Goal: Information Seeking & Learning: Learn about a topic

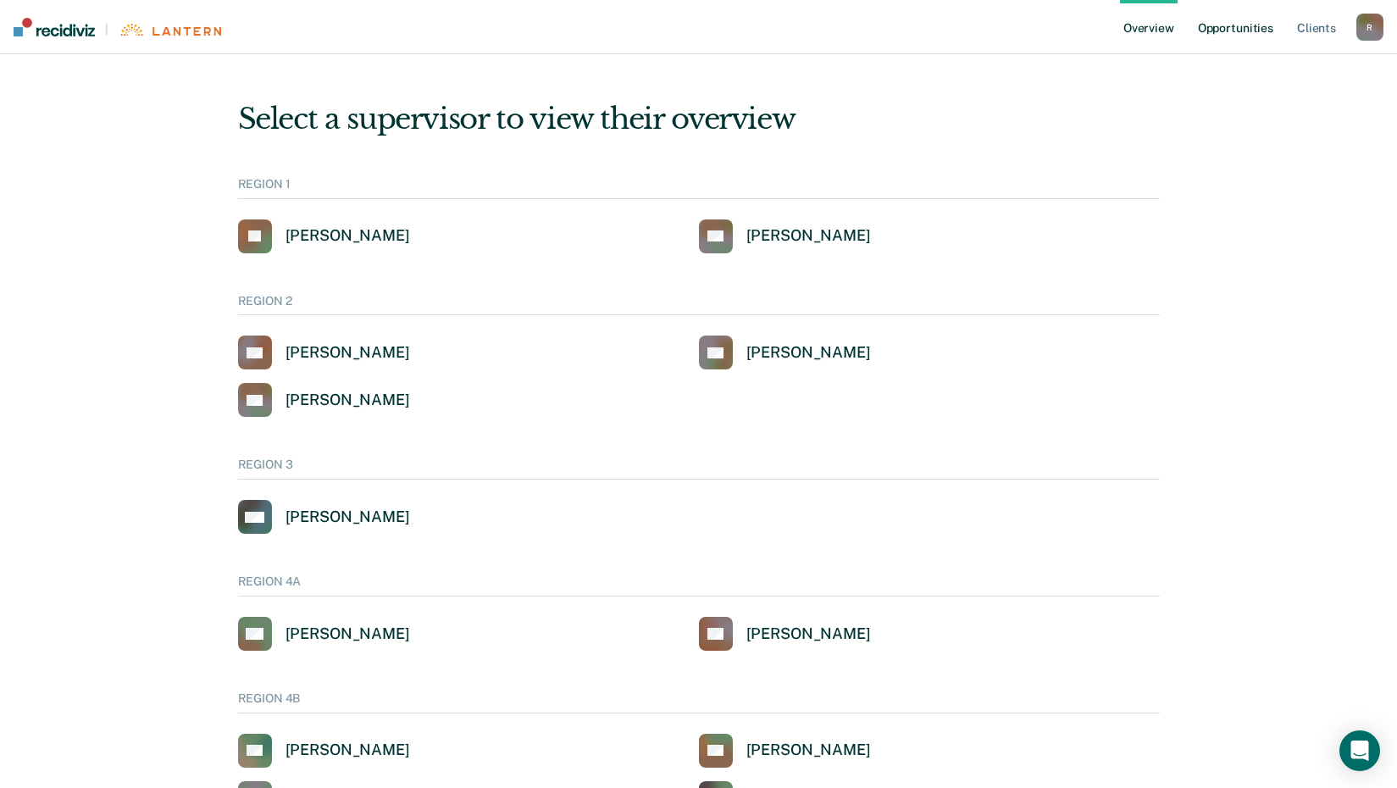
click at [1254, 28] on link "Opportunities" at bounding box center [1235, 27] width 82 height 54
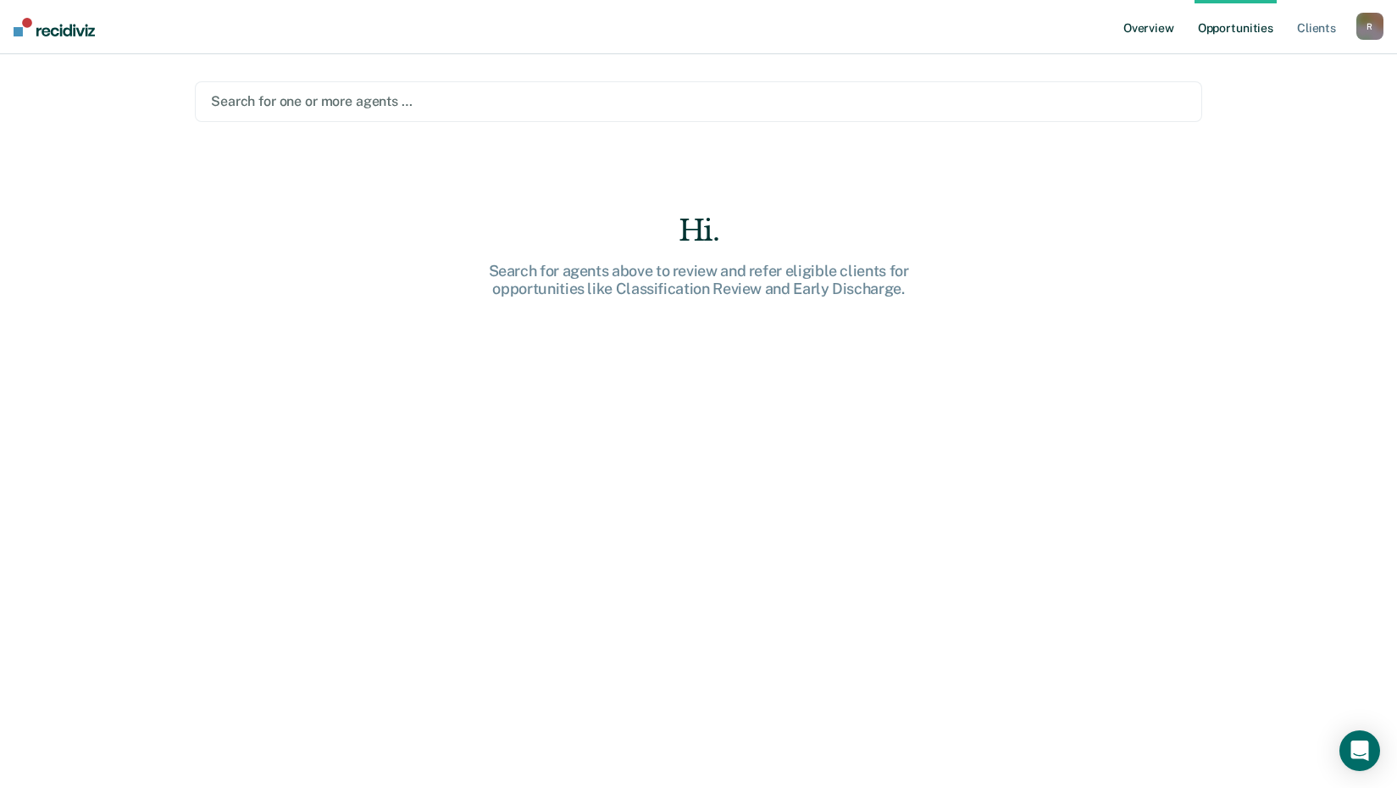
click at [1163, 29] on link "Overview" at bounding box center [1149, 27] width 58 height 54
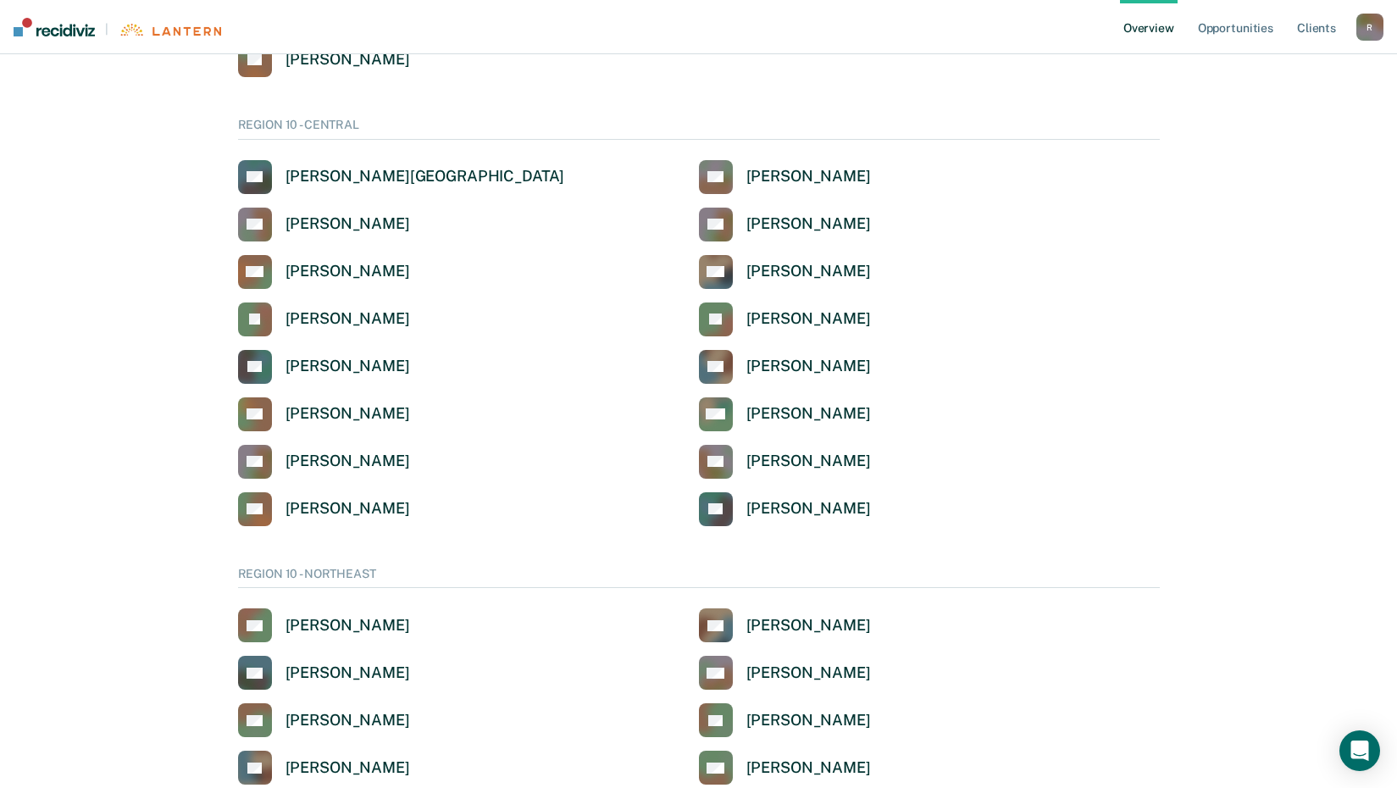
scroll to position [2681, 0]
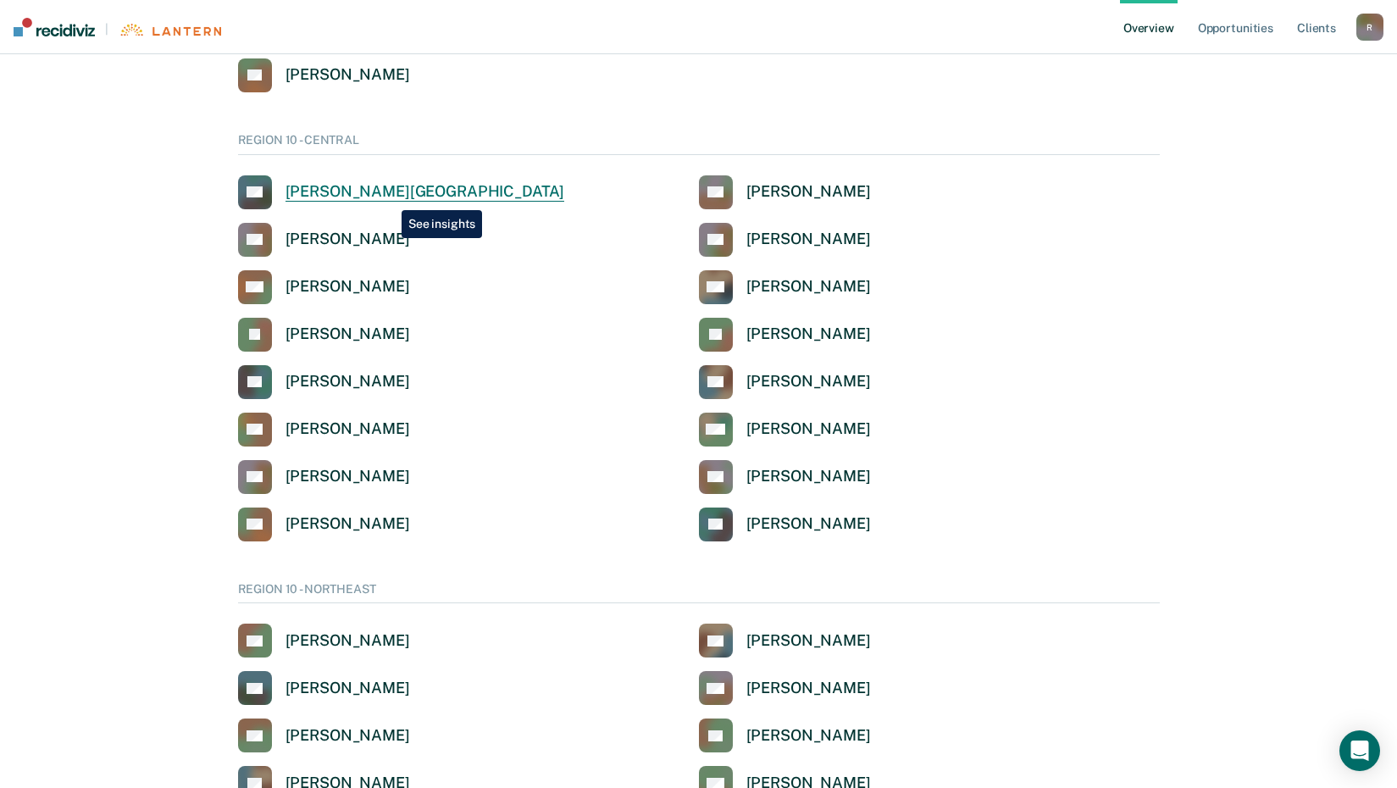
click at [389, 197] on div "[PERSON_NAME][GEOGRAPHIC_DATA]" at bounding box center [424, 191] width 279 height 19
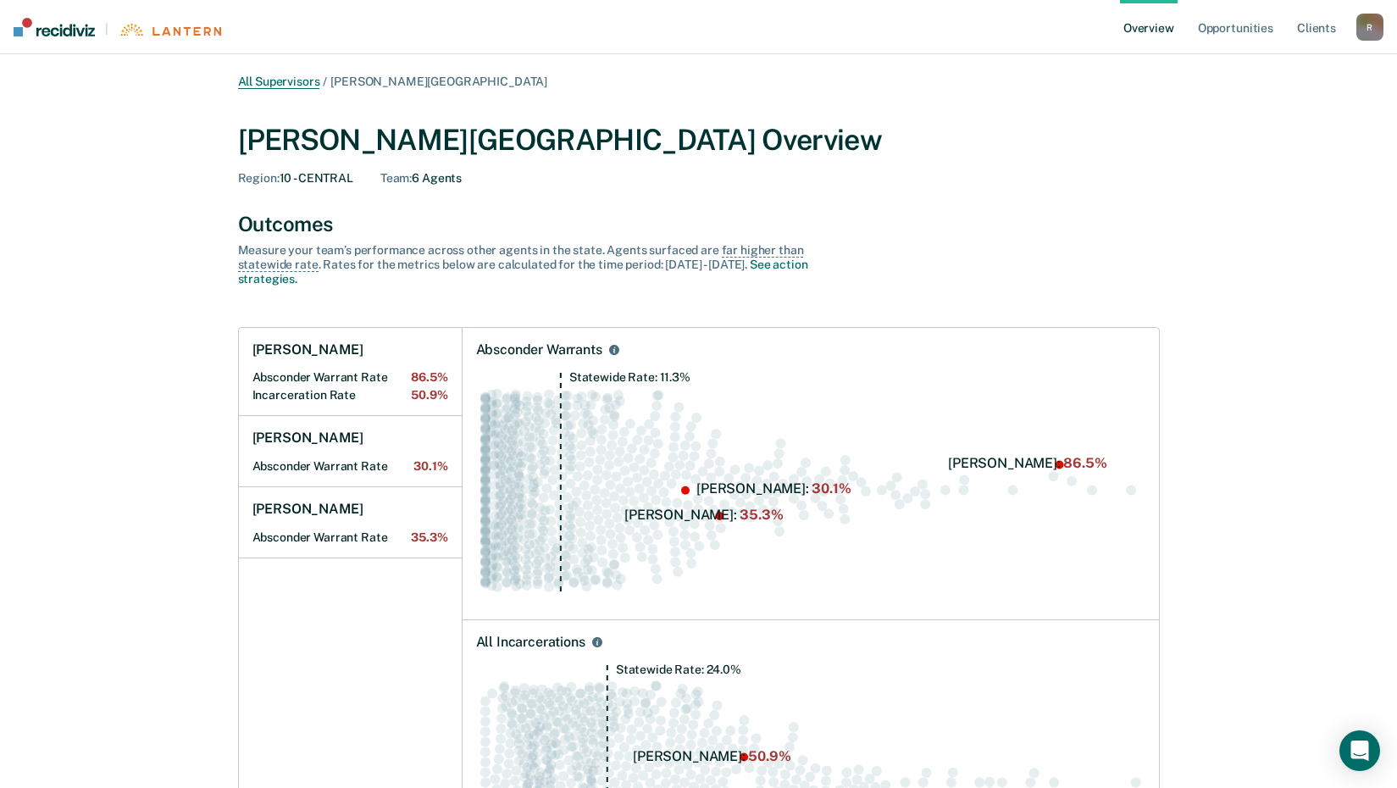
click at [301, 86] on link "All Supervisors" at bounding box center [279, 82] width 82 height 14
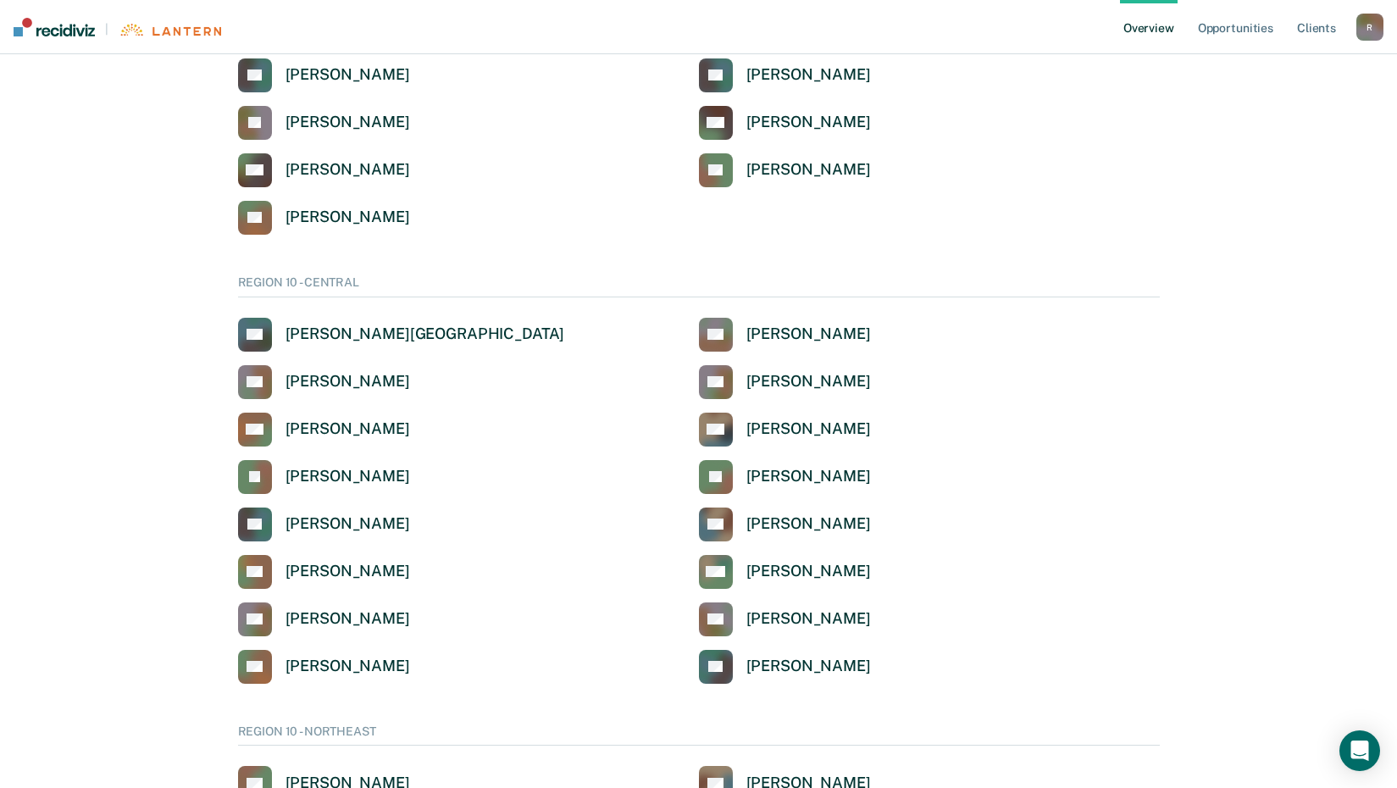
scroll to position [2541, 0]
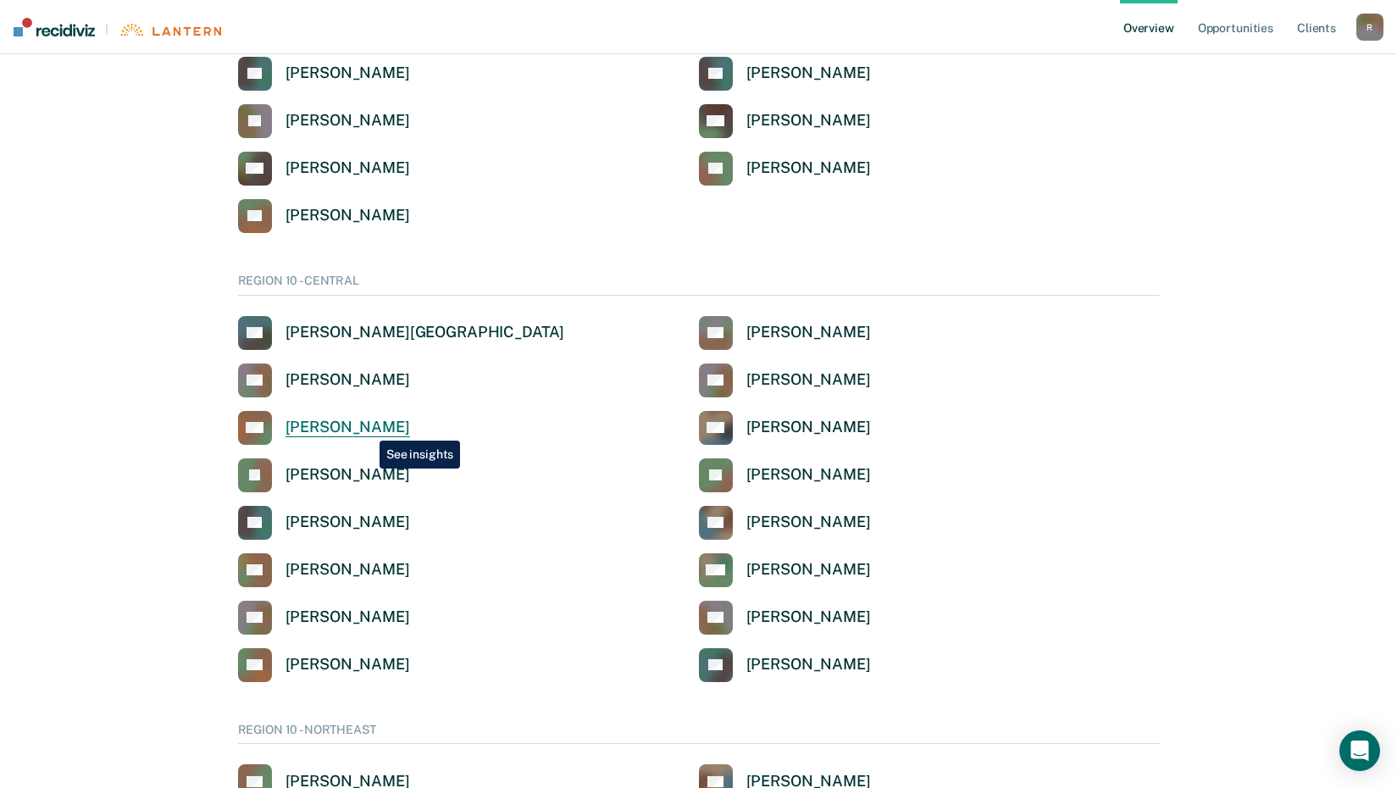
click at [367, 428] on div "[PERSON_NAME]" at bounding box center [347, 427] width 124 height 19
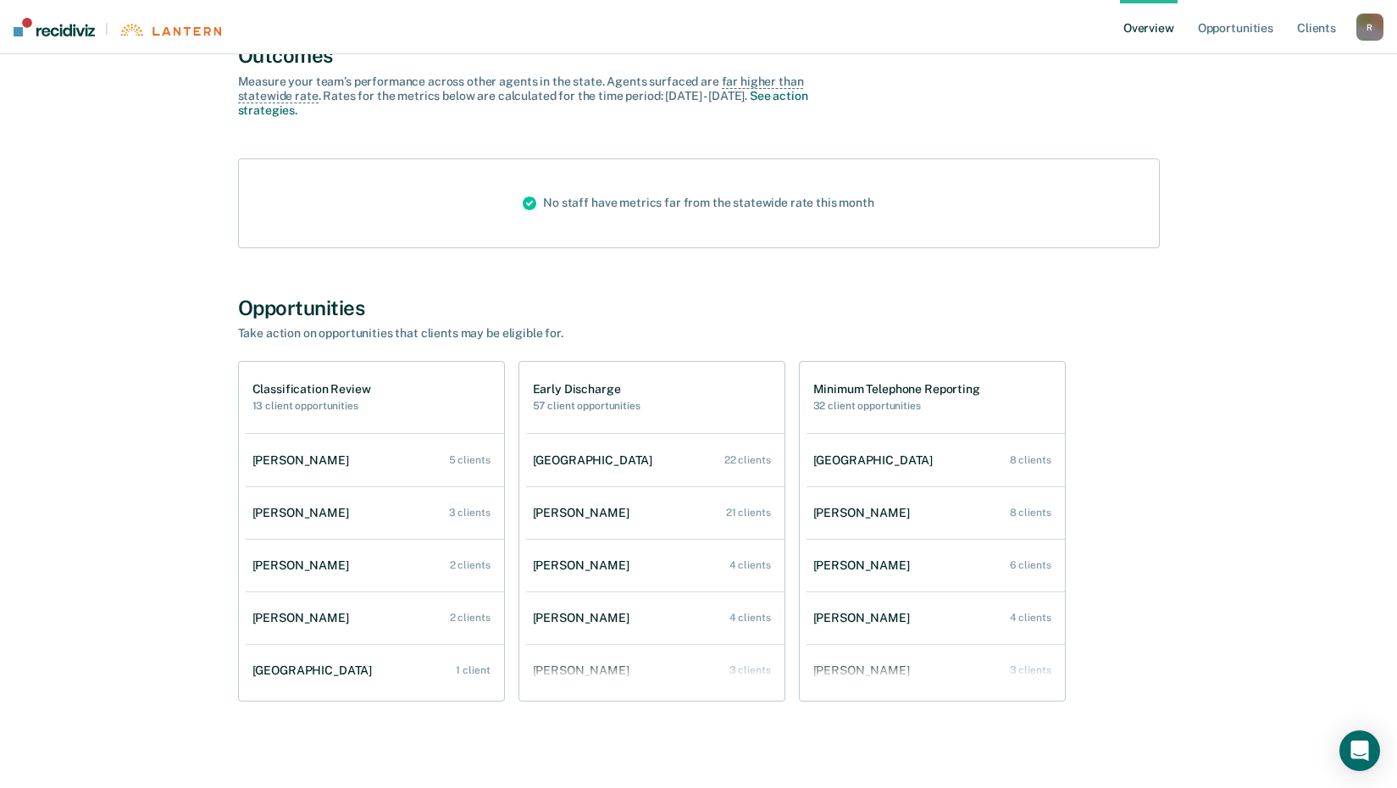
scroll to position [184, 0]
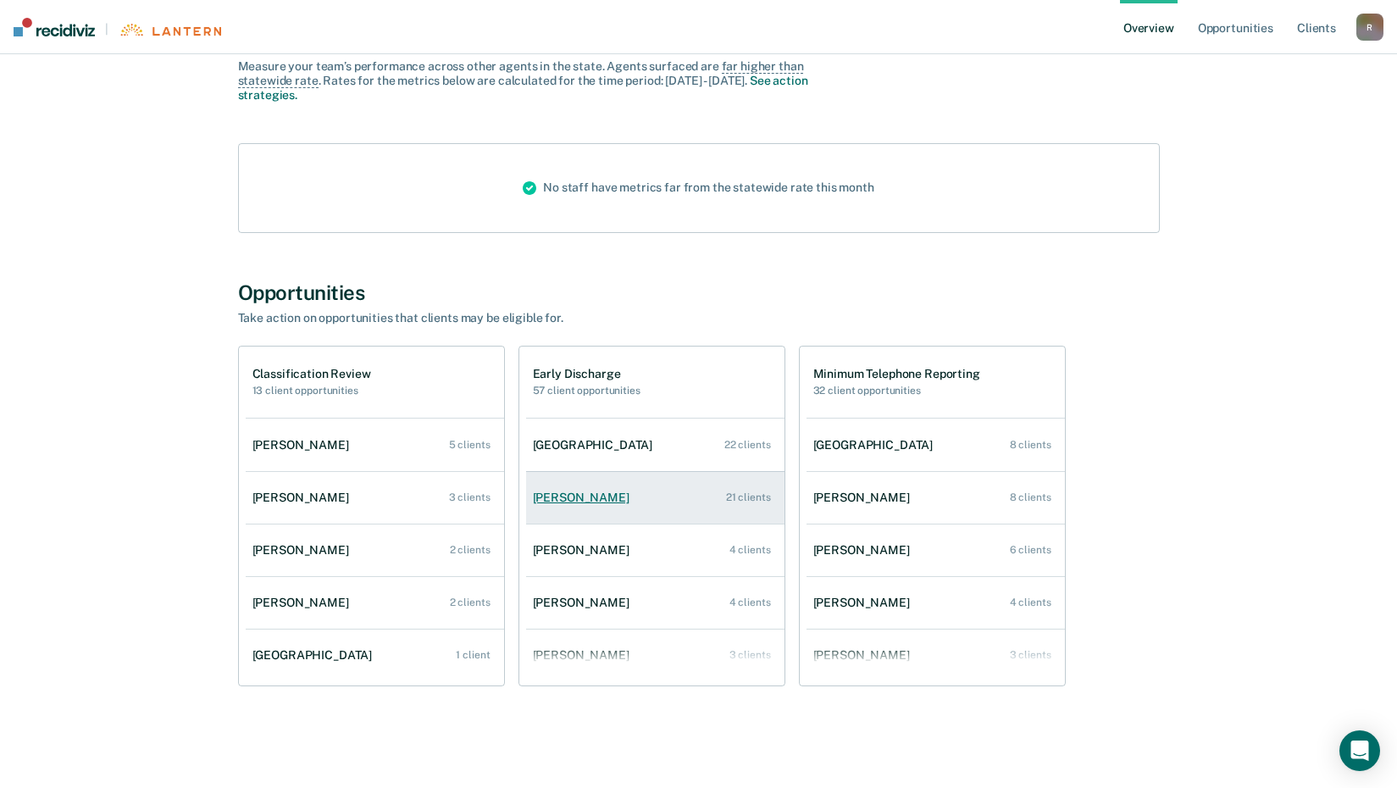
click at [576, 501] on div "[PERSON_NAME]" at bounding box center [584, 497] width 103 height 14
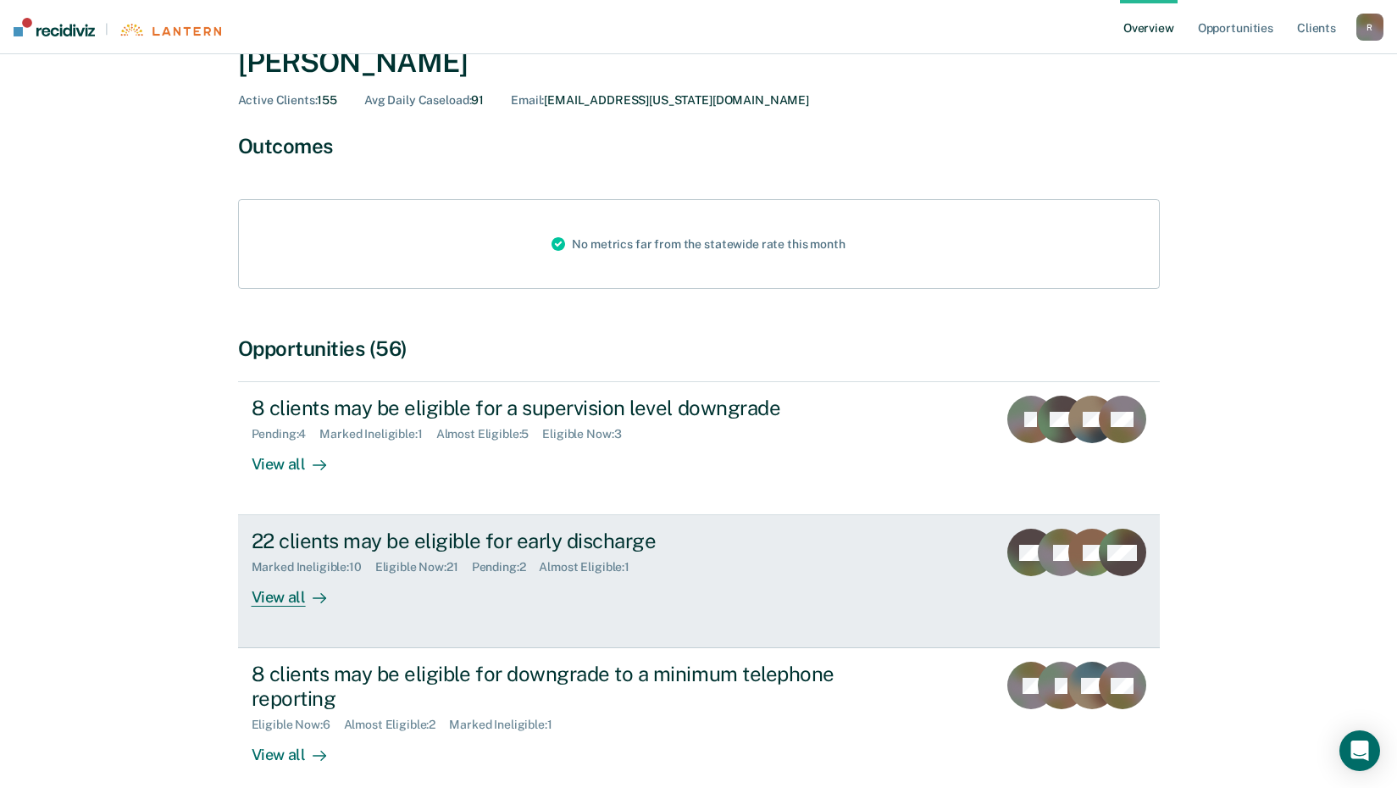
scroll to position [169, 0]
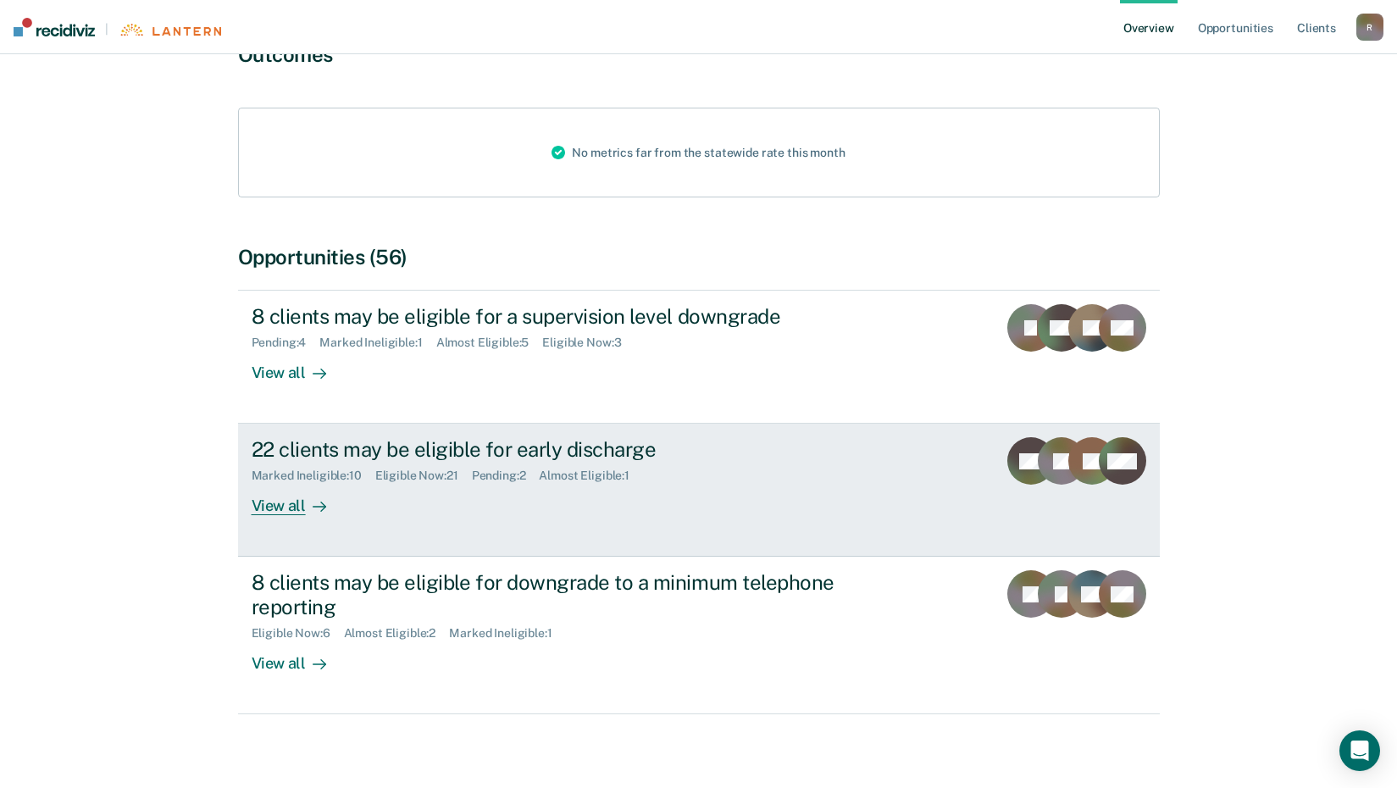
click at [494, 447] on div "22 clients may be eligible for early discharge" at bounding box center [549, 449] width 595 height 25
